Goal: Ask a question: Seek information or help from site administrators or community

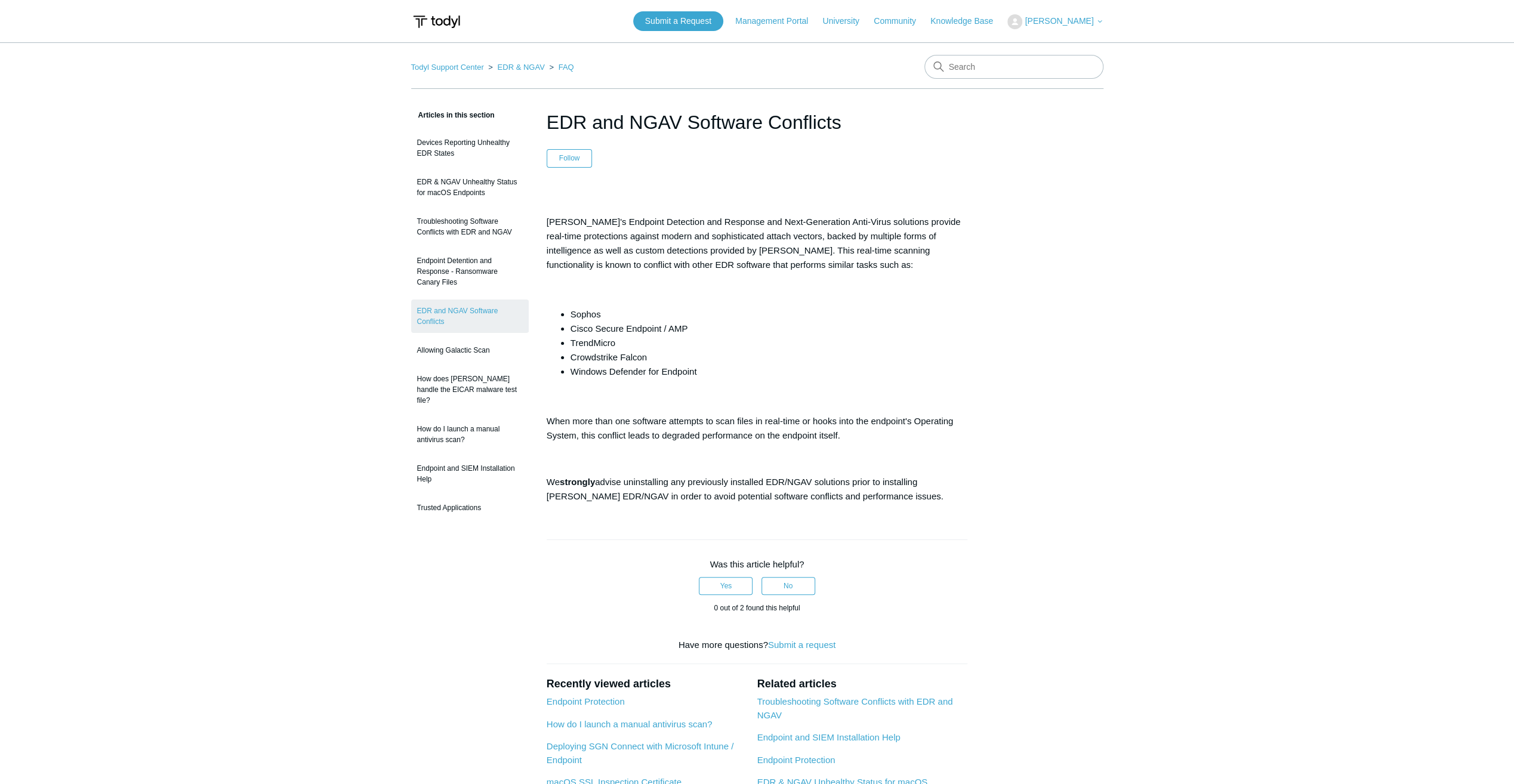
click at [744, 391] on p at bounding box center [757, 398] width 422 height 14
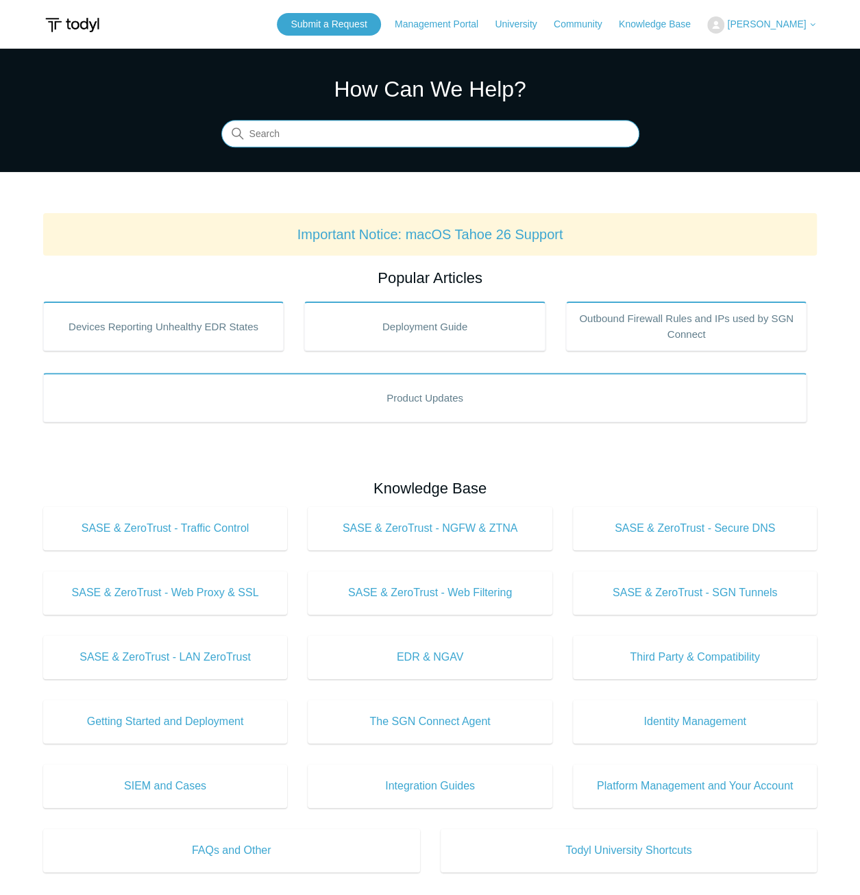
click at [306, 142] on input "Search" at bounding box center [430, 134] width 418 height 27
type input "polic"
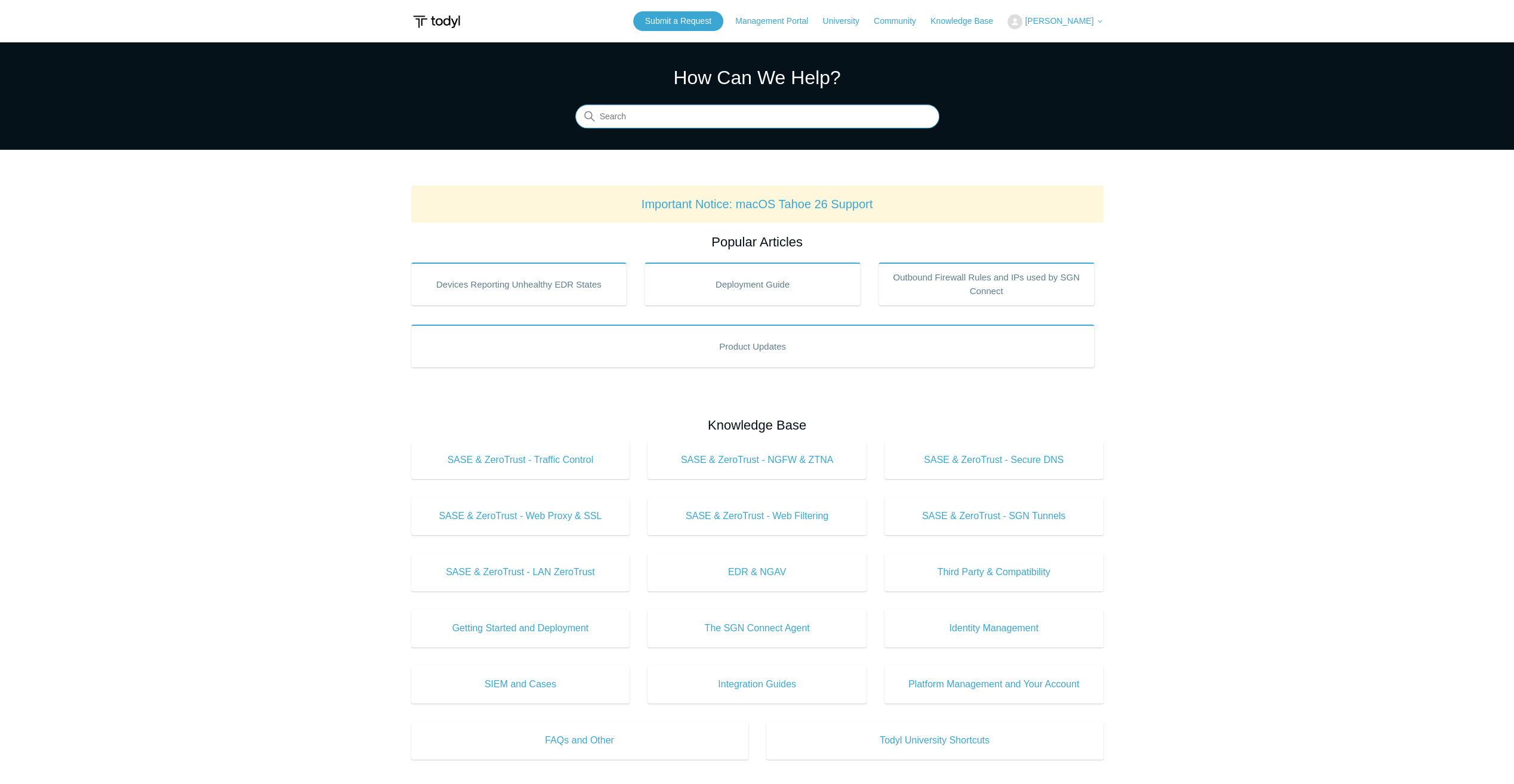
click at [615, 109] on input "Search" at bounding box center [757, 117] width 364 height 24
type input "elastic"
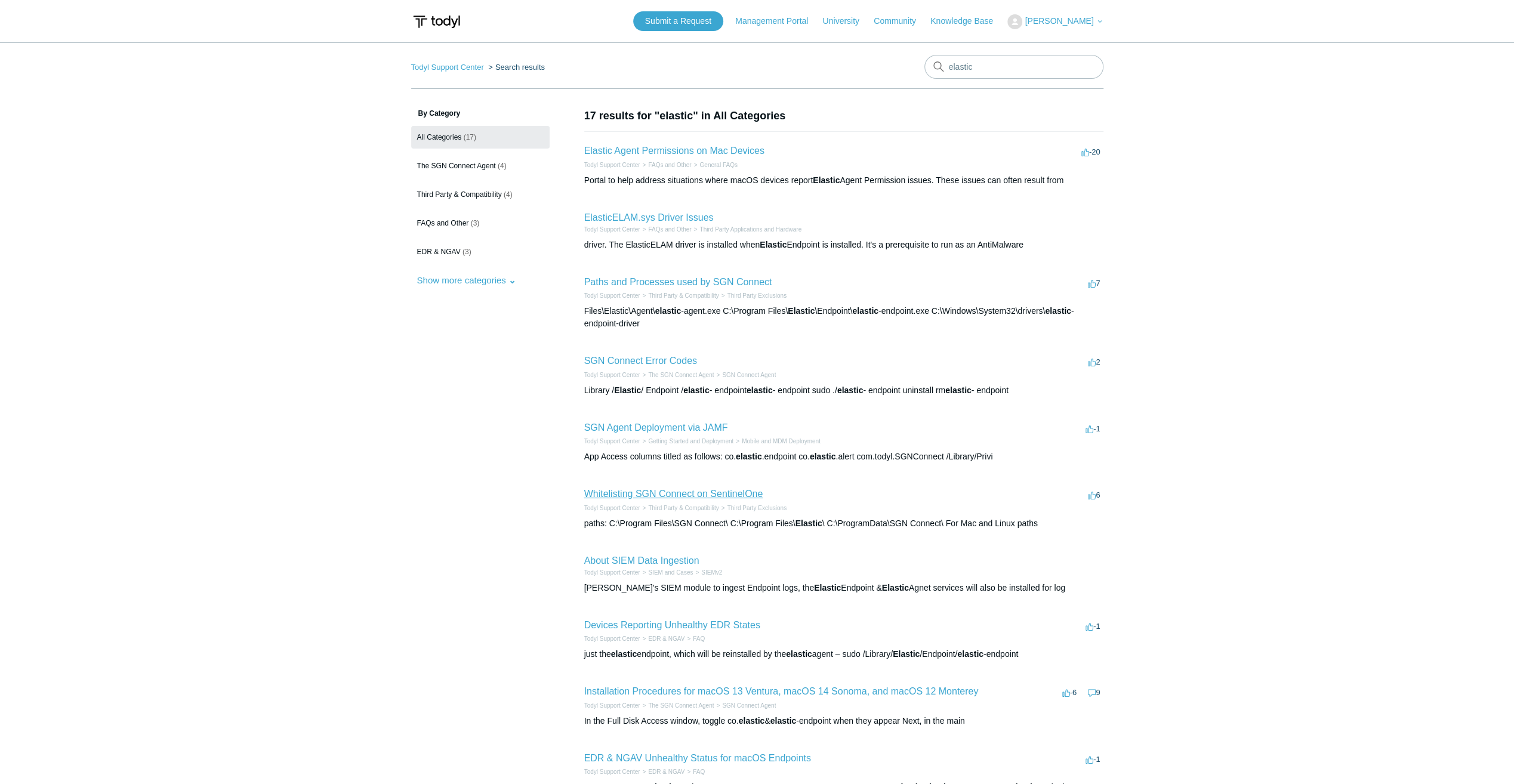
scroll to position [119, 0]
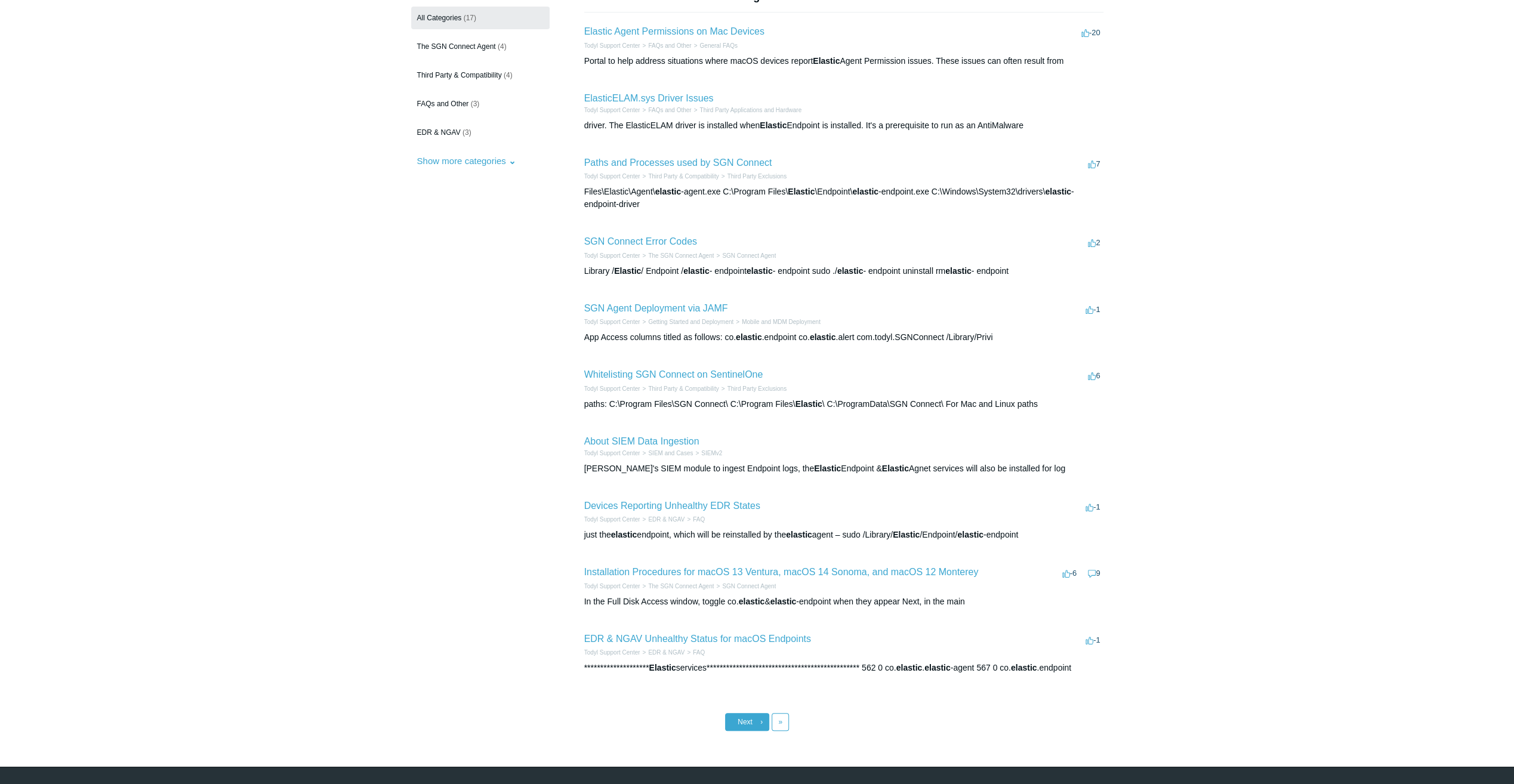
click at [758, 720] on link "Next ›" at bounding box center [747, 722] width 44 height 18
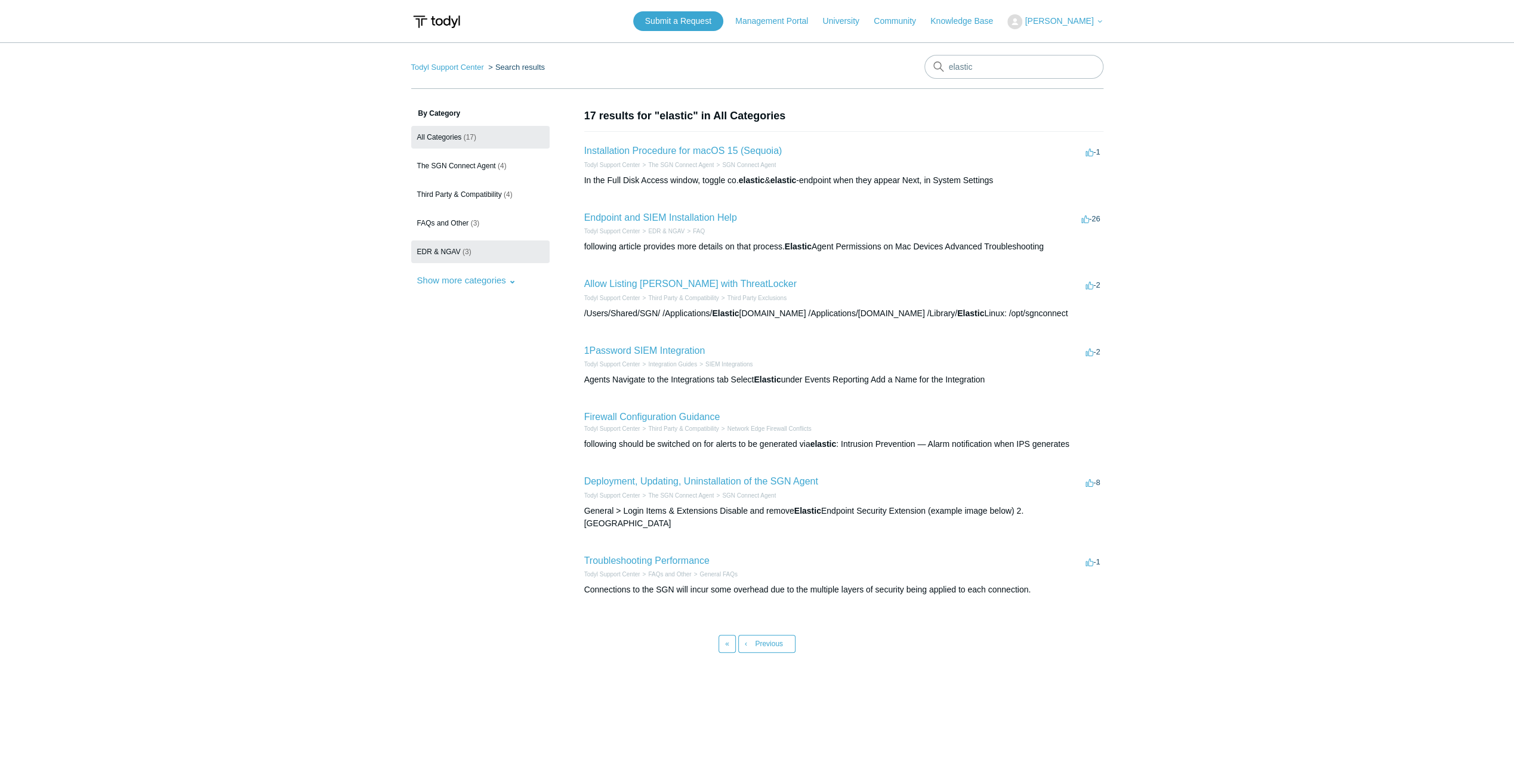
click at [424, 253] on span "EDR & NGAV" at bounding box center [439, 252] width 44 height 9
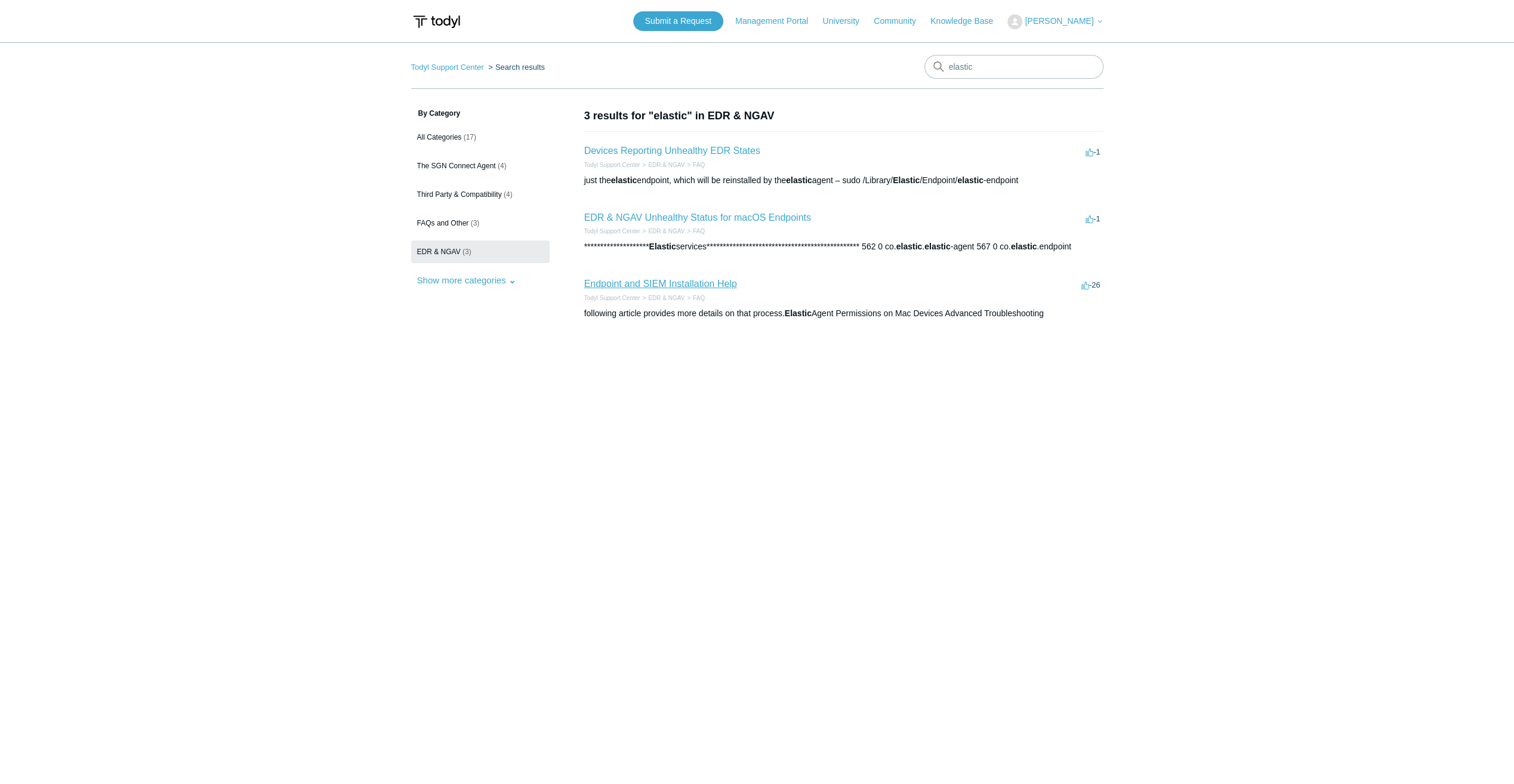
click at [686, 282] on link "Endpoint and SIEM Installation Help" at bounding box center [660, 284] width 152 height 10
click at [503, 164] on span "(4)" at bounding box center [502, 166] width 9 height 9
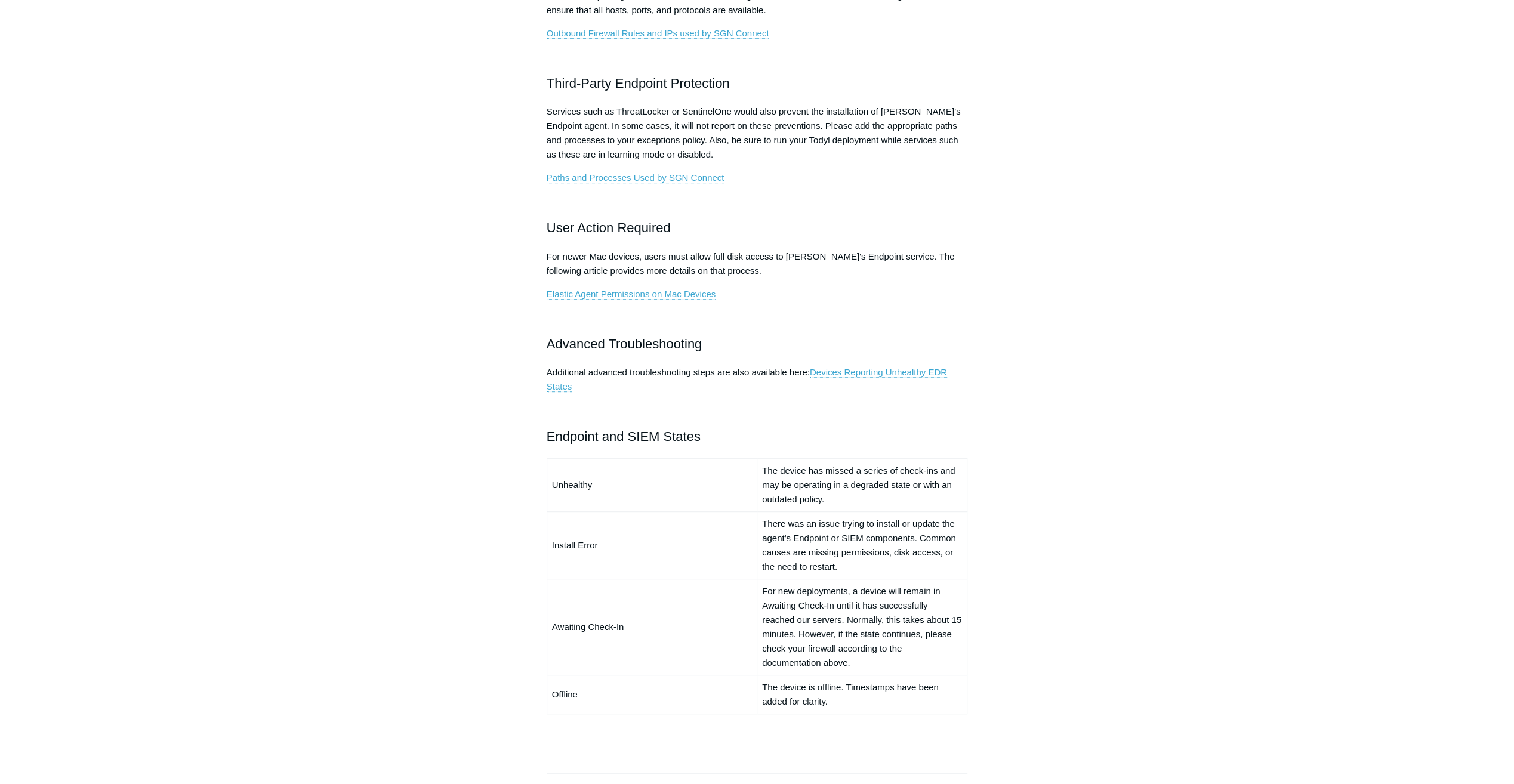
scroll to position [657, 0]
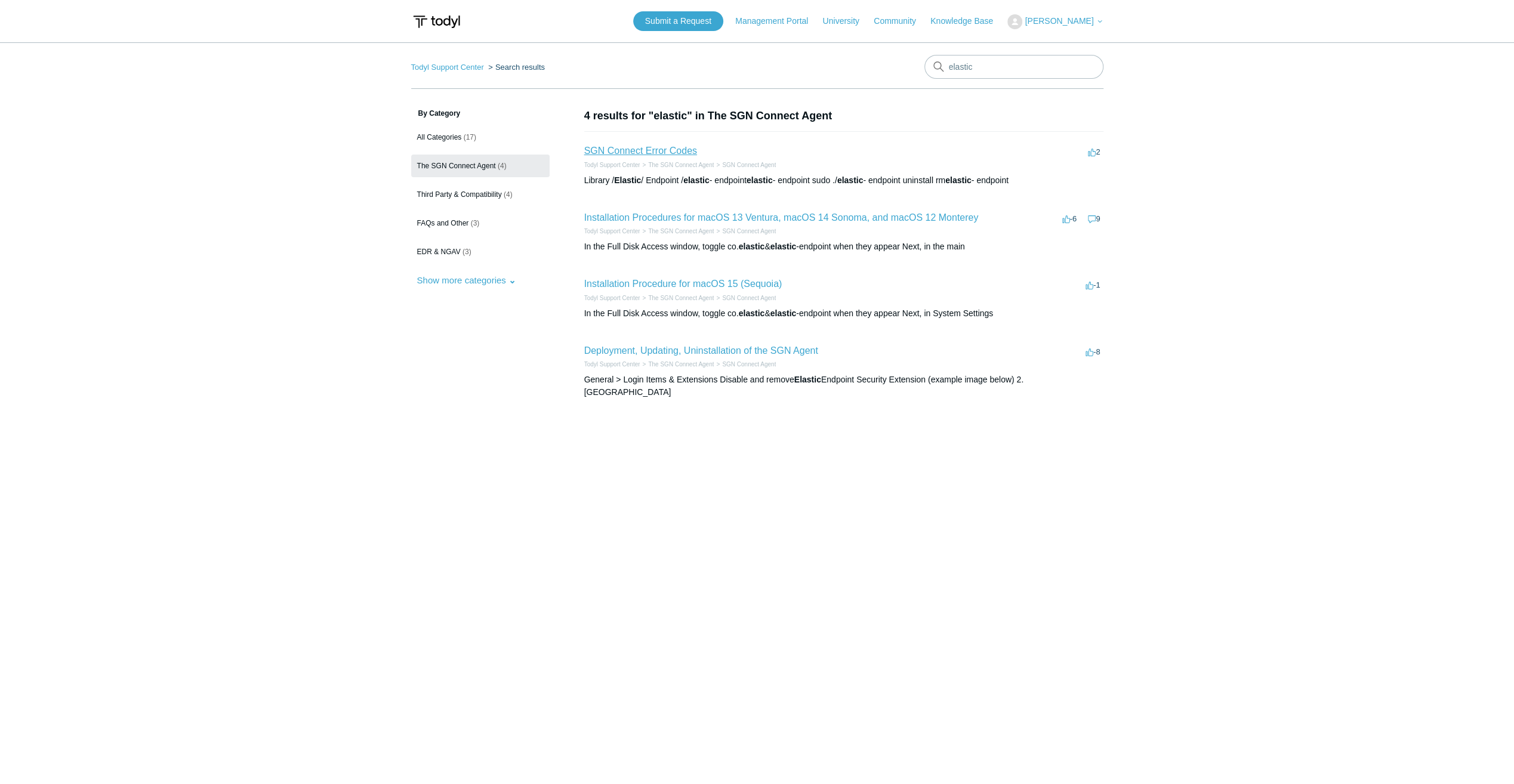
click at [684, 147] on link "SGN Connect Error Codes" at bounding box center [640, 151] width 112 height 10
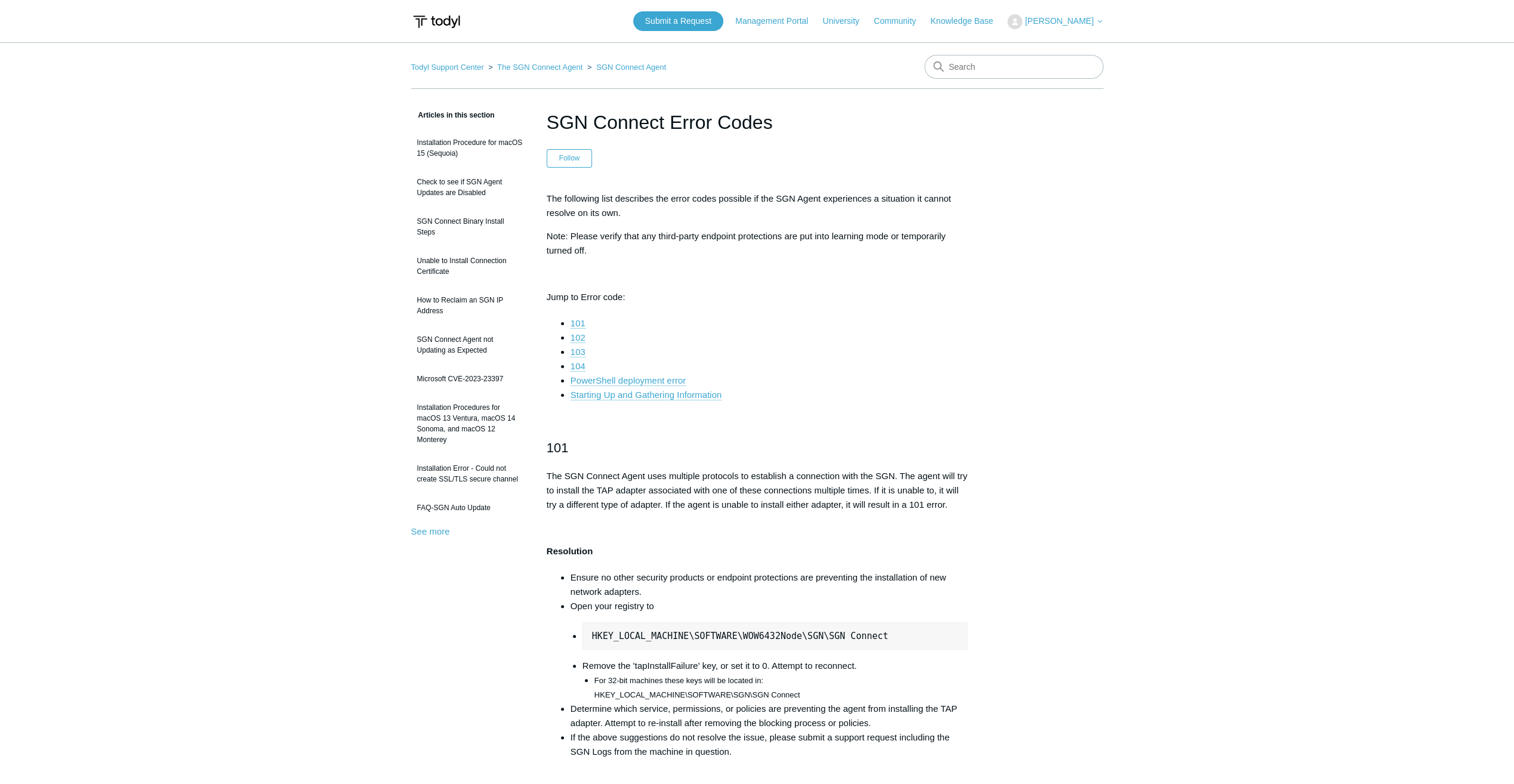
click at [765, 335] on li "102" at bounding box center [769, 338] width 397 height 14
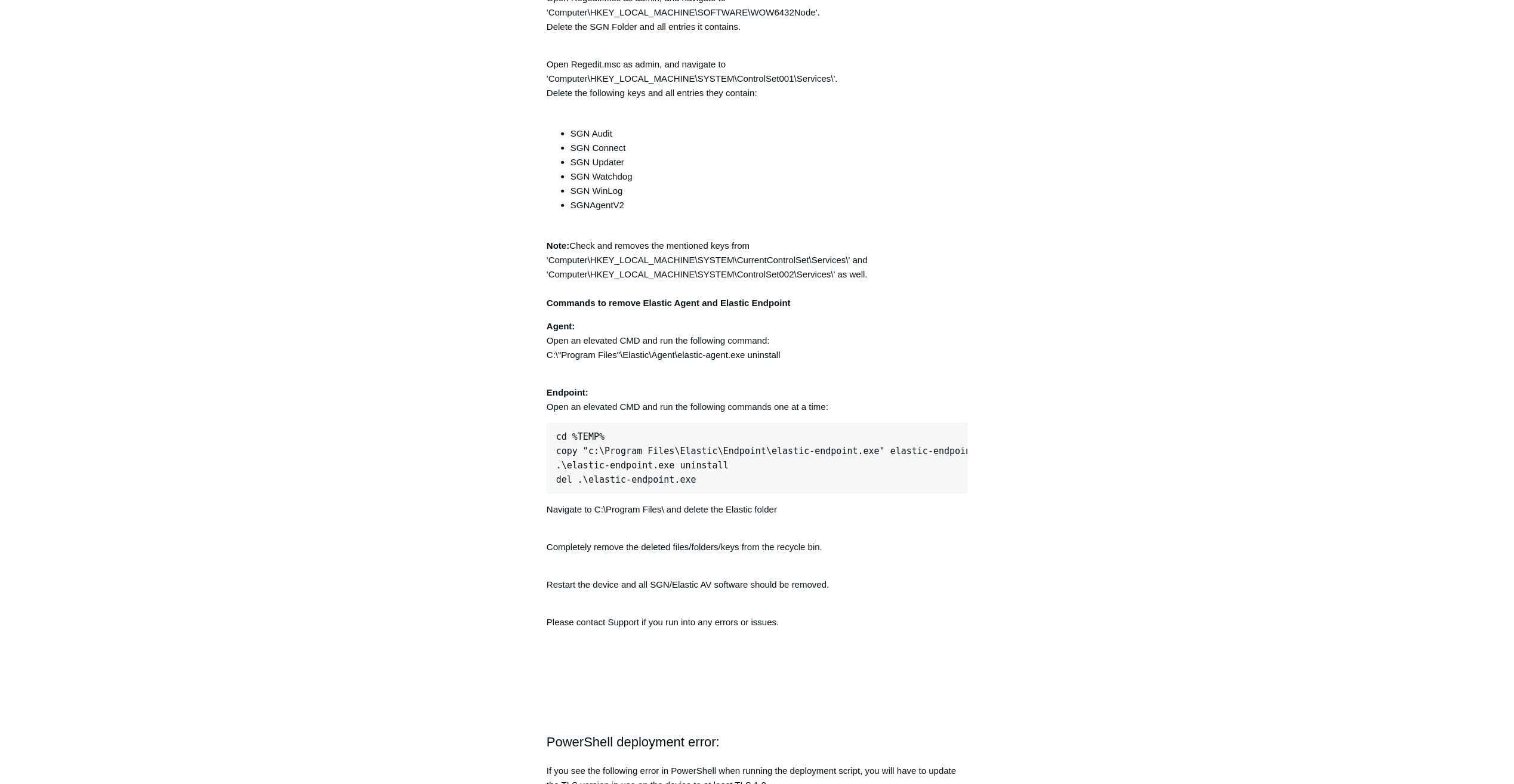
scroll to position [3106, 0]
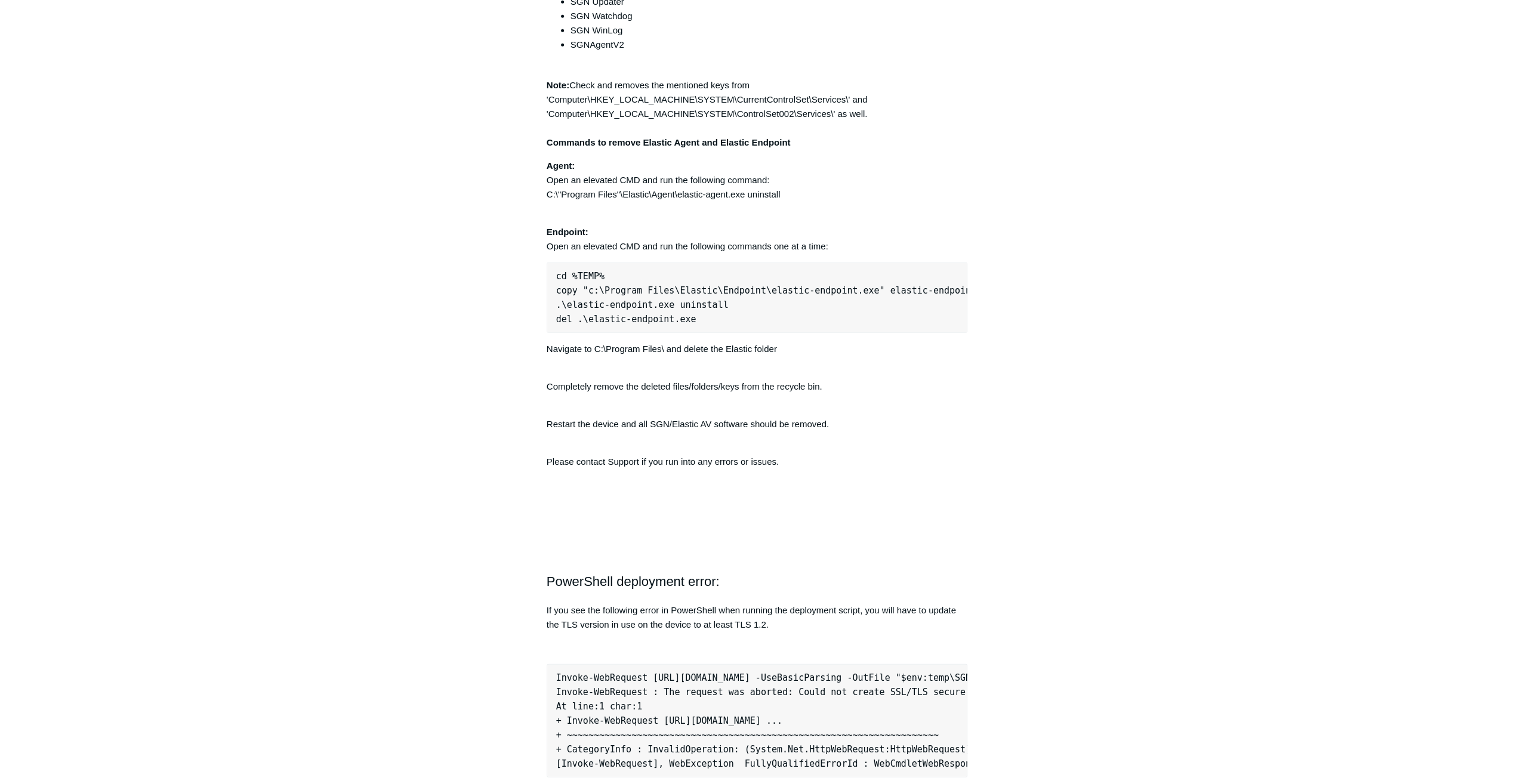
click at [636, 380] on p "Completely remove the deleted files/folders/keys from the recycle bin." at bounding box center [757, 379] width 422 height 29
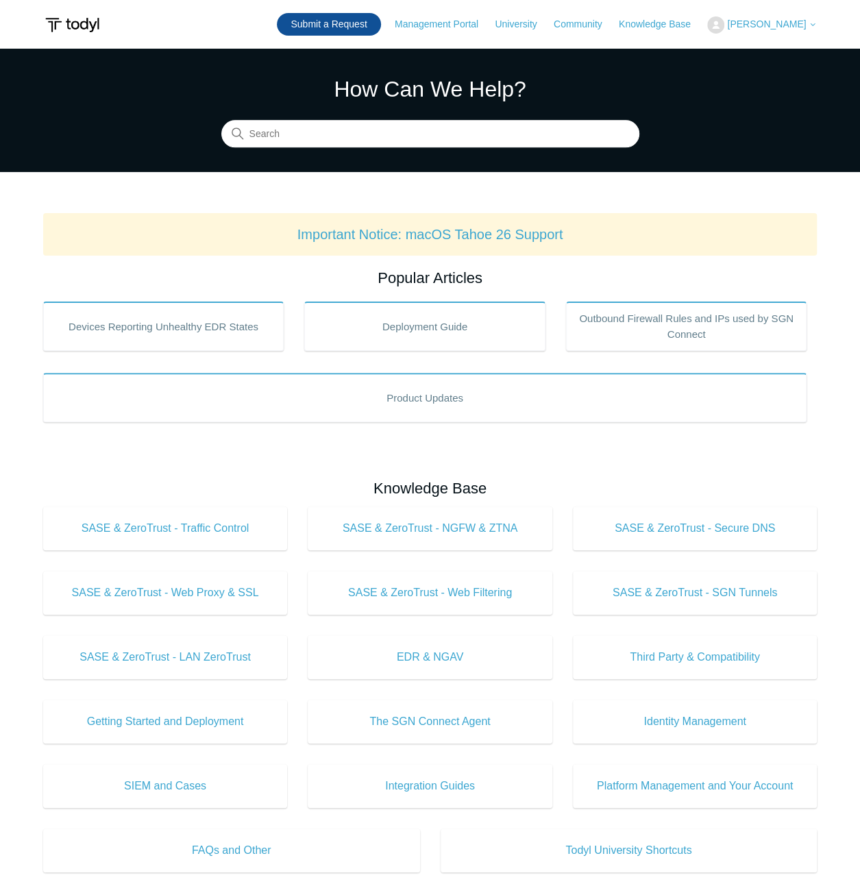
click at [335, 26] on link "Submit a Request" at bounding box center [328, 24] width 103 height 23
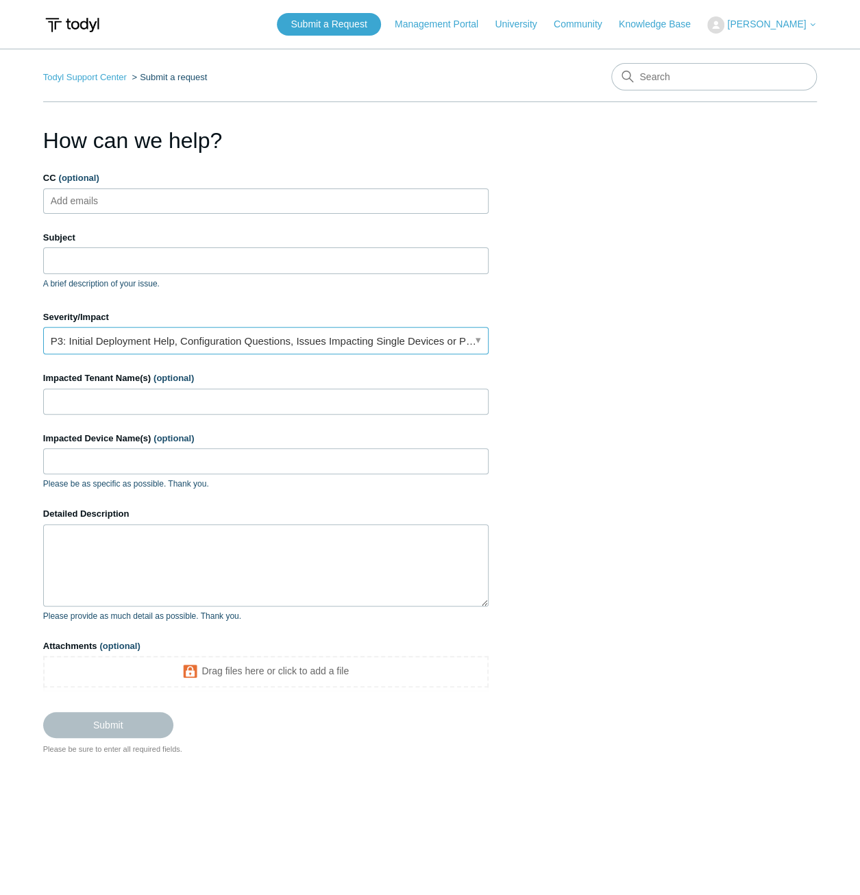
click at [103, 337] on link "P3: Initial Deployment Help, Configuration Questions, Issues Impacting Single D…" at bounding box center [265, 340] width 445 height 27
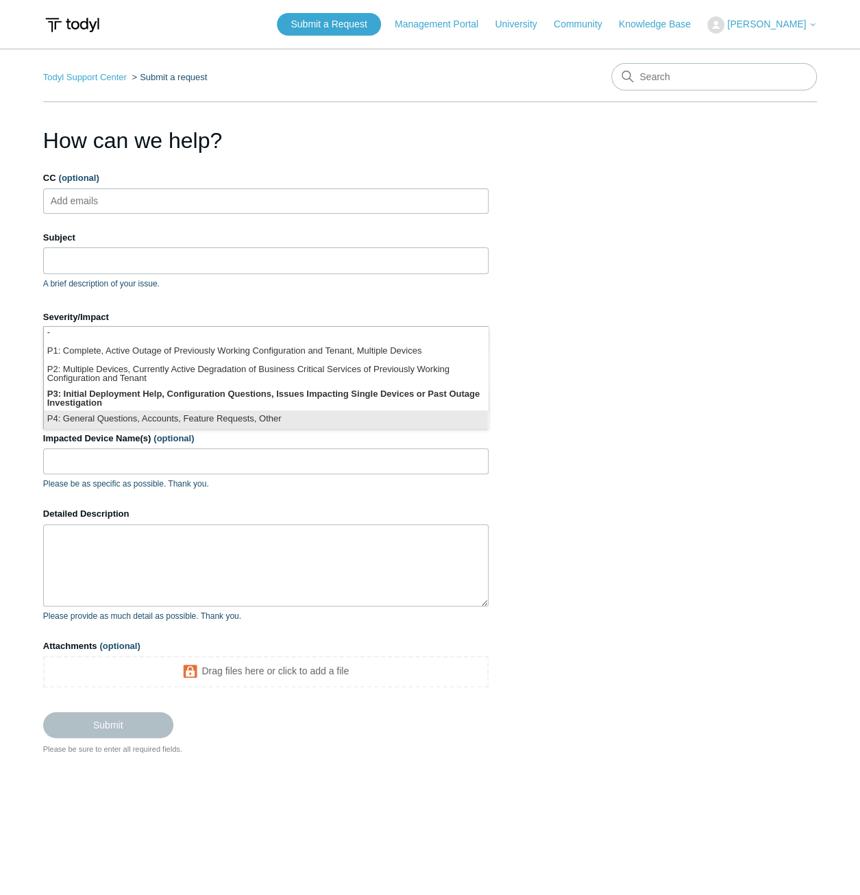
scroll to position [3, 0]
click at [264, 425] on li "P4: General Questions, Accounts, Feature Requests, Other" at bounding box center [266, 419] width 444 height 18
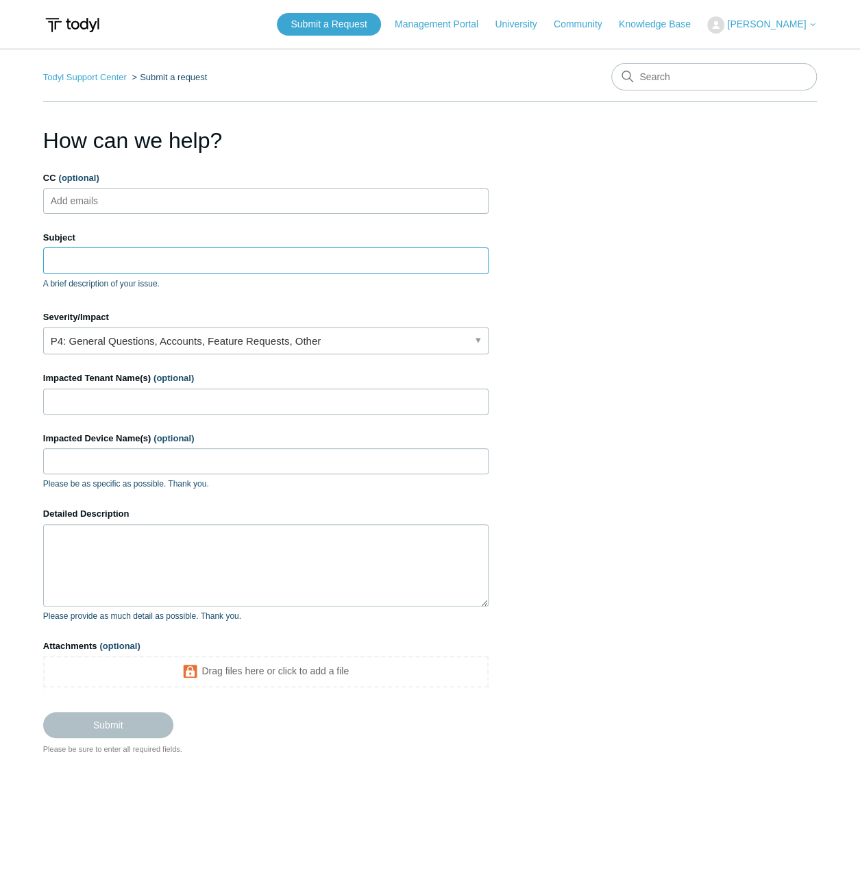
click at [110, 254] on input "Subject" at bounding box center [265, 260] width 445 height 26
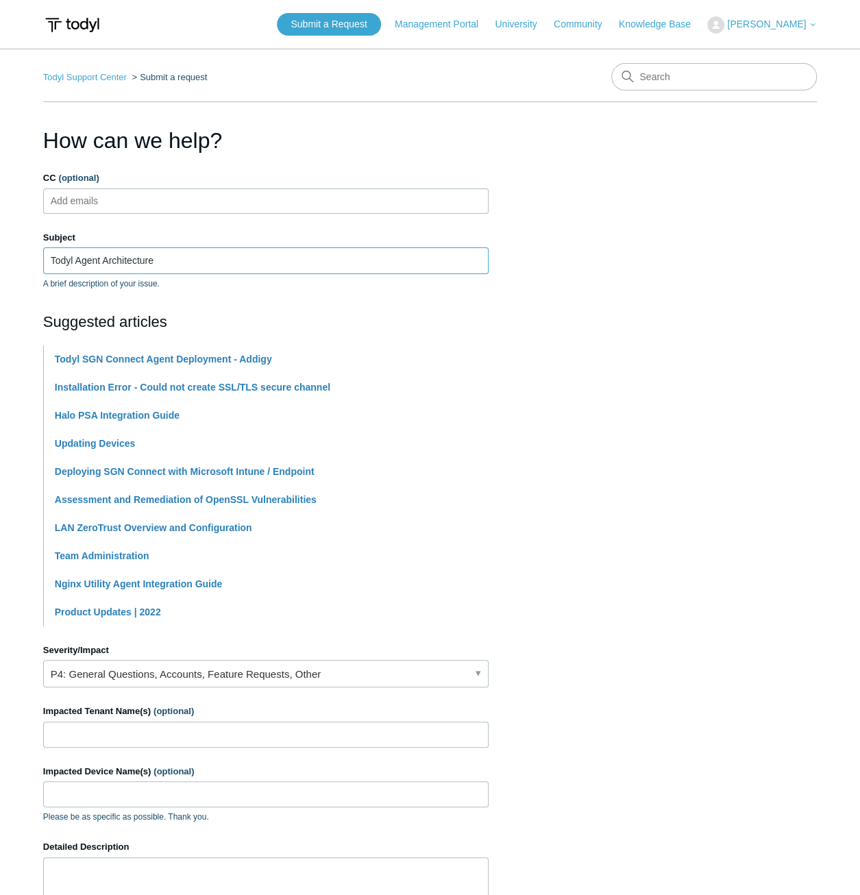
scroll to position [137, 0]
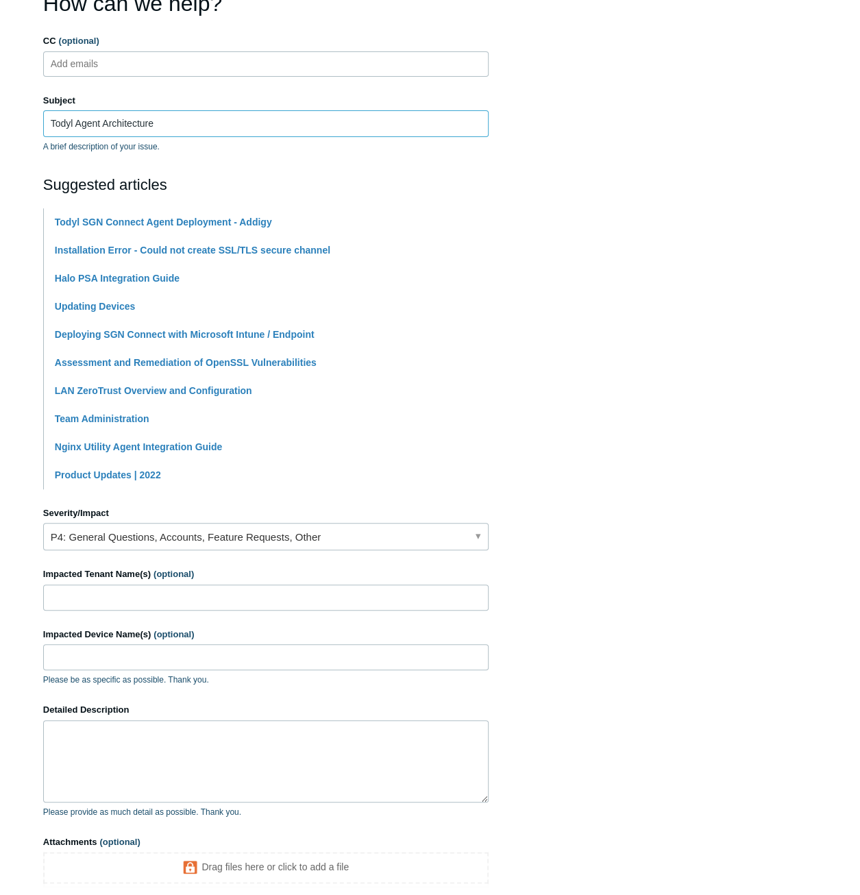
type input "Todyl Agent Architecture"
click at [166, 775] on textarea "Detailed Description" at bounding box center [265, 761] width 445 height 82
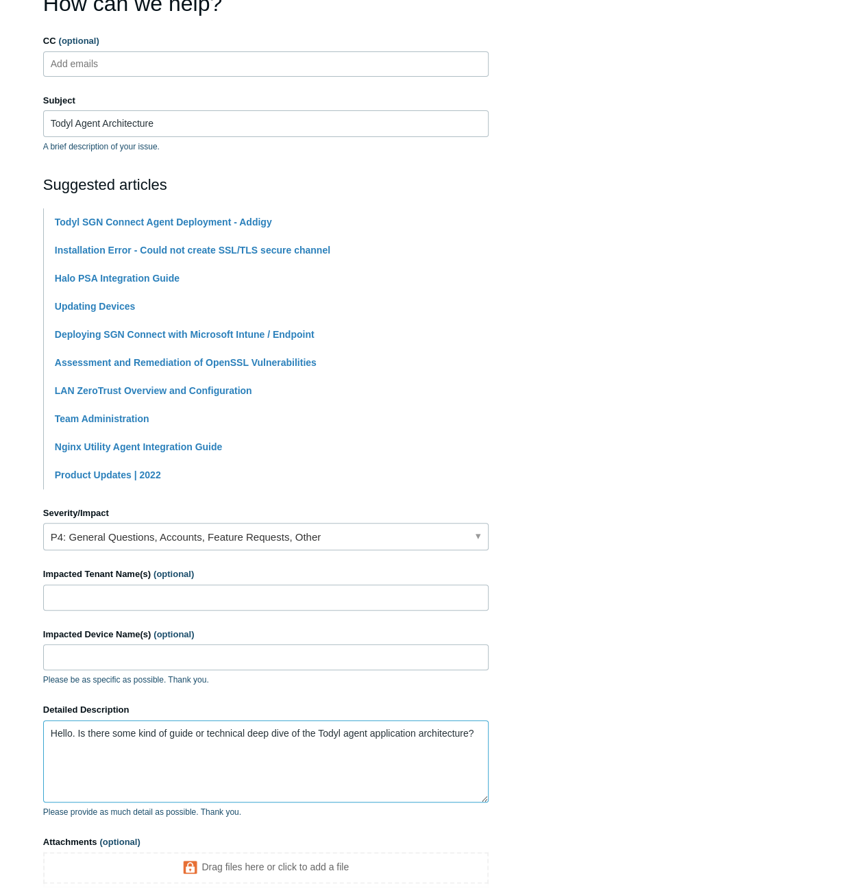
click at [283, 731] on textarea "Hello. Is there some kind of guide or technical deep dive of the Todyl agent ap…" at bounding box center [265, 761] width 445 height 82
click at [351, 743] on textarea "Hello. Is there some kind of guide or technical deep dive you can send me which…" at bounding box center [265, 761] width 445 height 82
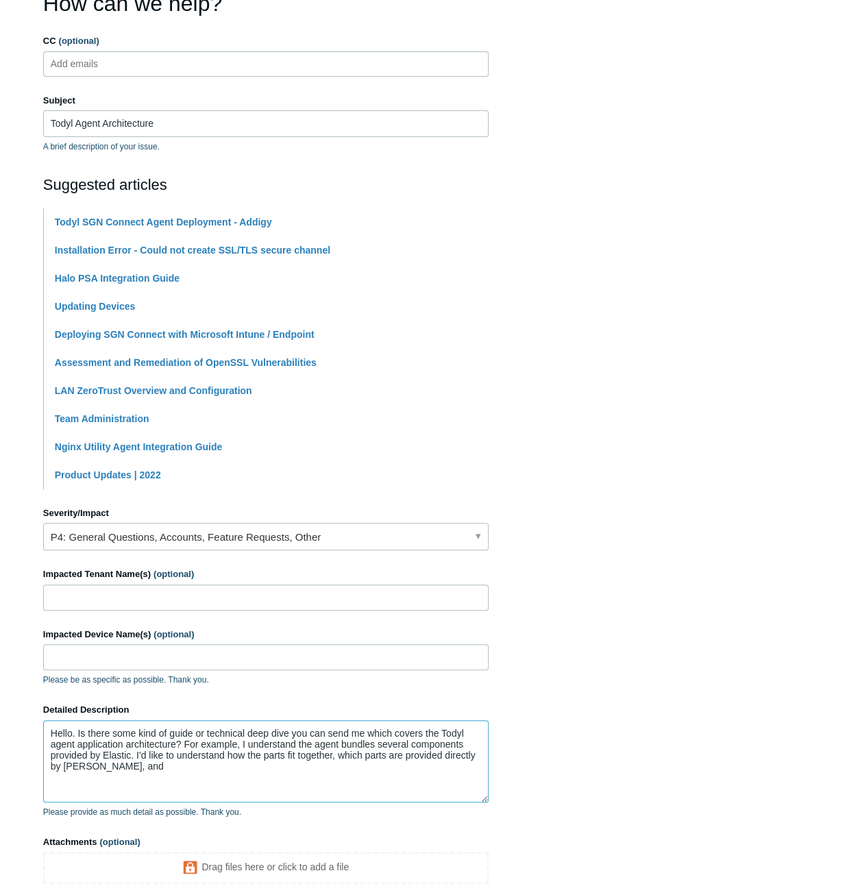
click at [365, 751] on textarea "Hello. Is there some kind of guide or technical deep dive you can send me which…" at bounding box center [265, 761] width 445 height 82
click at [168, 765] on textarea "Hello. Is there some kind of guide or technical deep dive you can send me which…" at bounding box center [265, 761] width 445 height 82
click at [356, 750] on textarea "Hello. Is there some kind of guide or technical deep dive you can send me which…" at bounding box center [265, 761] width 445 height 82
click at [295, 760] on textarea "Hello. Is there some kind of guide or technical deep dive you can send me which…" at bounding box center [265, 761] width 445 height 82
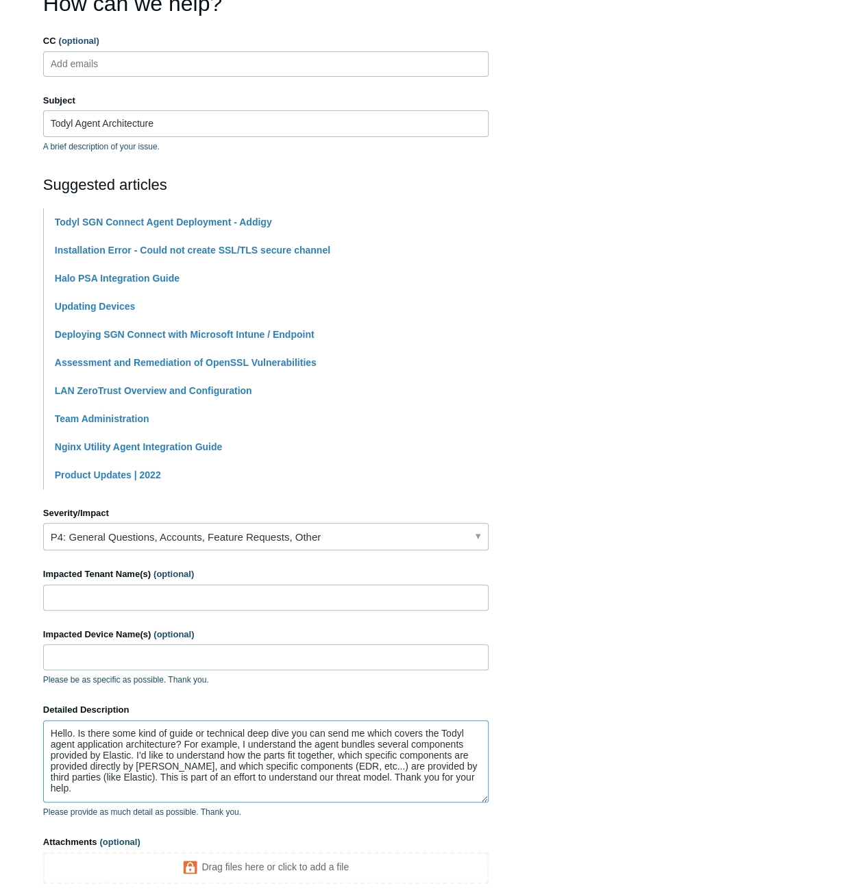
click at [451, 780] on textarea "Hello. Is there some kind of guide or technical deep dive you can send me which…" at bounding box center [265, 761] width 445 height 82
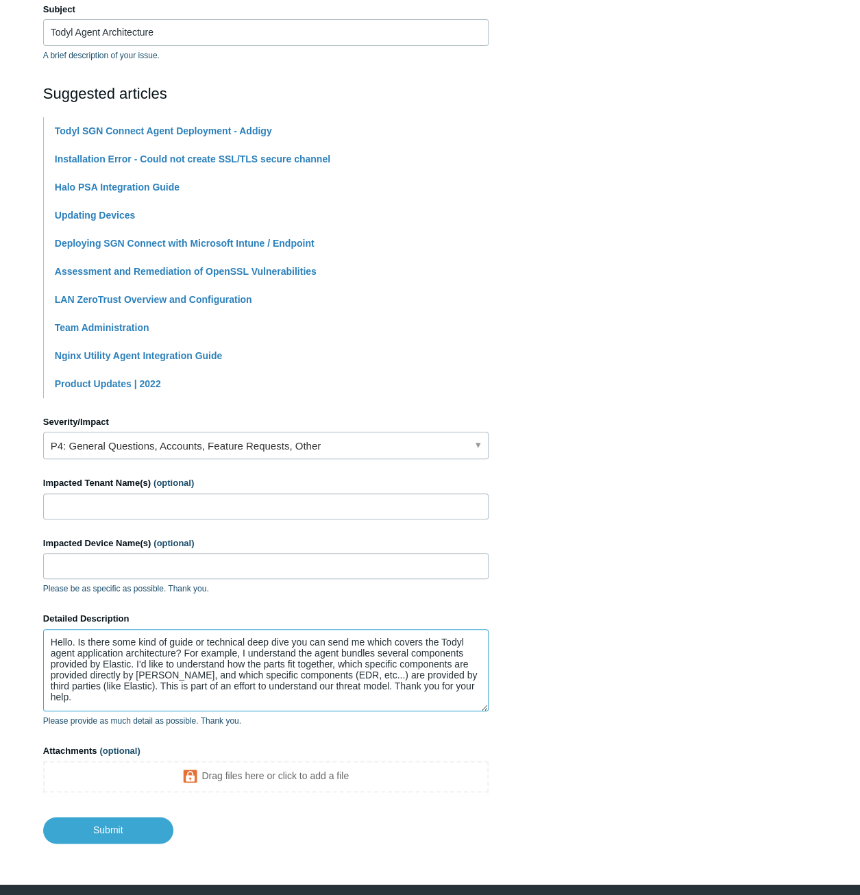
scroll to position [269, 0]
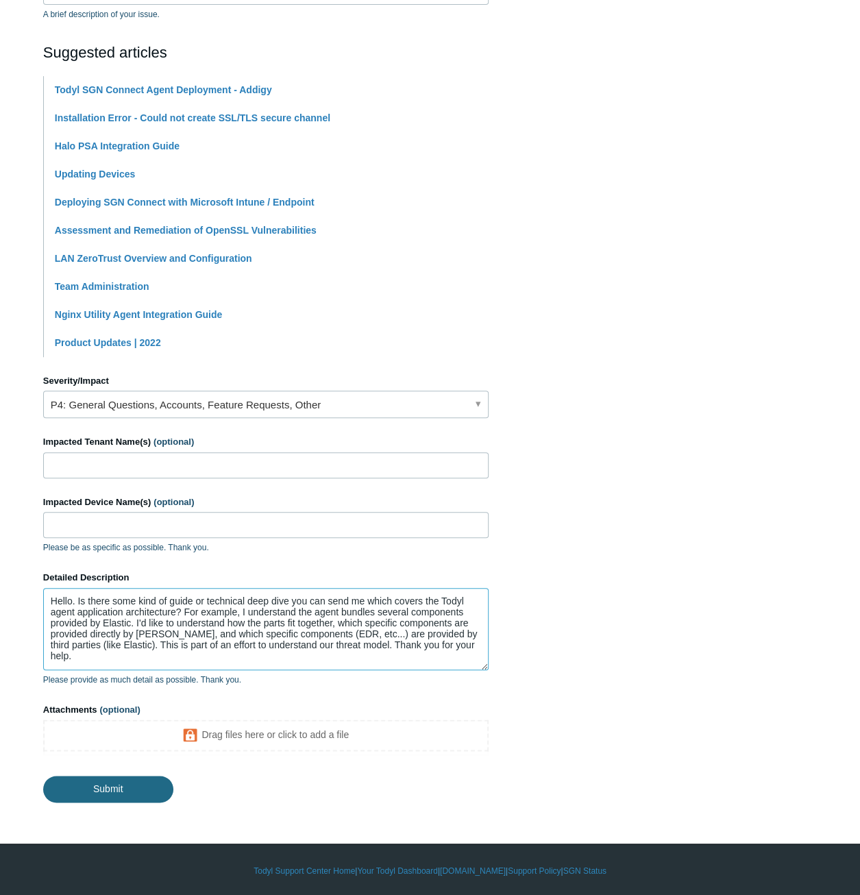
type textarea "Hello. Is there some kind of guide or technical deep dive you can send me which…"
click at [129, 782] on input "Submit" at bounding box center [108, 788] width 130 height 27
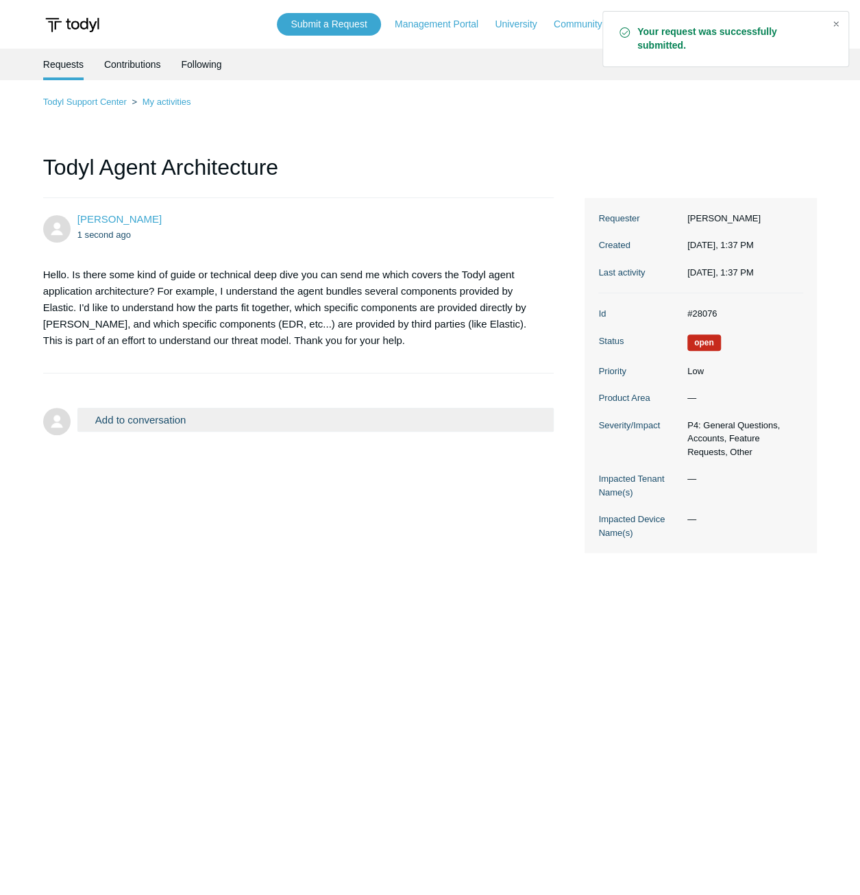
click at [834, 26] on div "Close" at bounding box center [835, 23] width 19 height 19
